Goal: Transaction & Acquisition: Purchase product/service

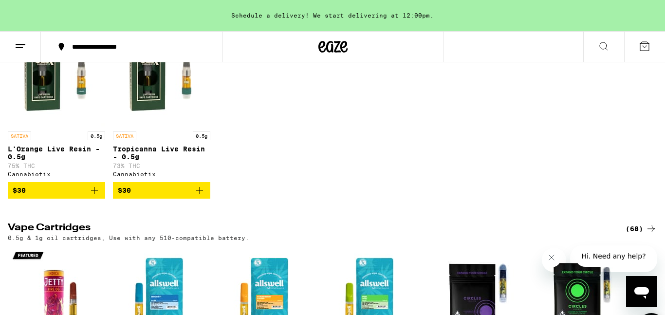
scroll to position [778, 0]
